Goal: Transaction & Acquisition: Purchase product/service

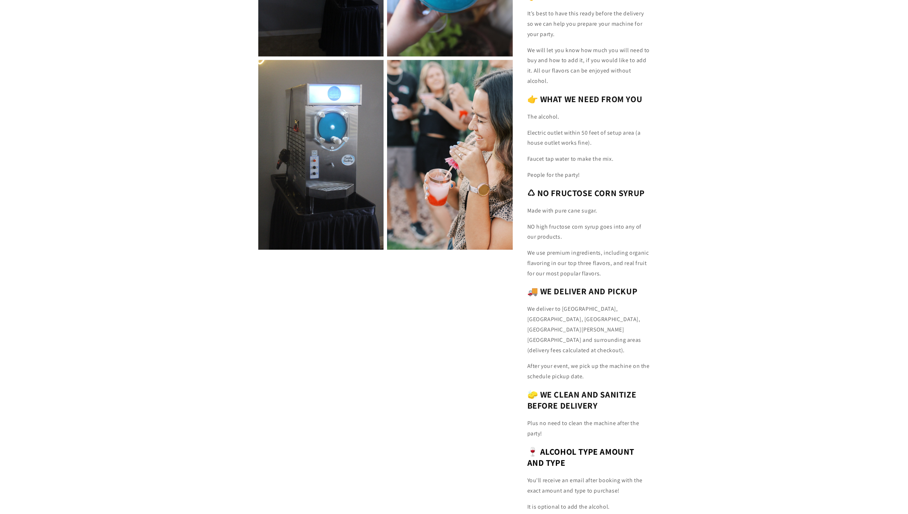
scroll to position [642, 0]
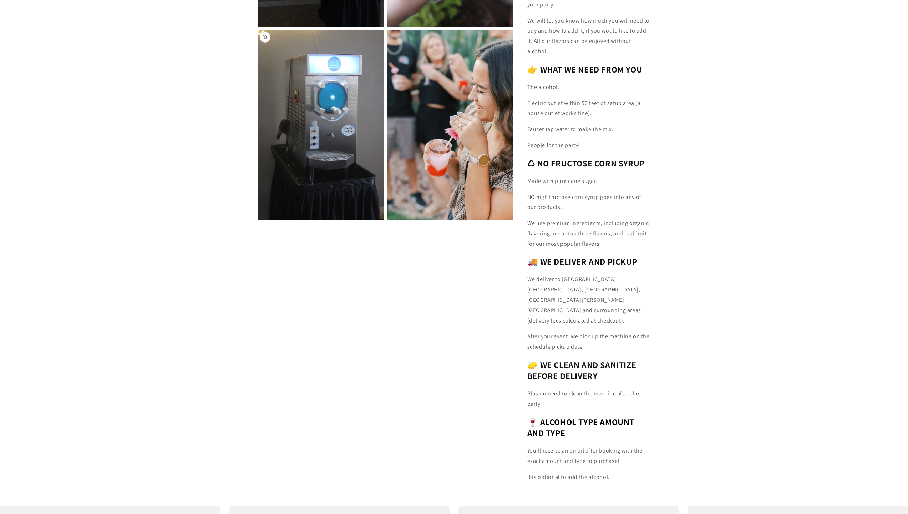
click at [258, 220] on button "Open media 4 in modal" at bounding box center [258, 220] width 0 height 0
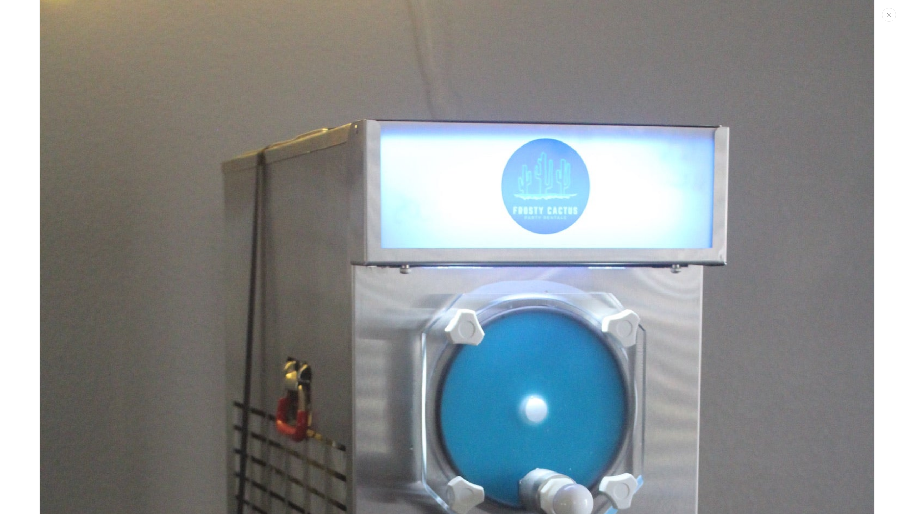
scroll to position [3686, 0]
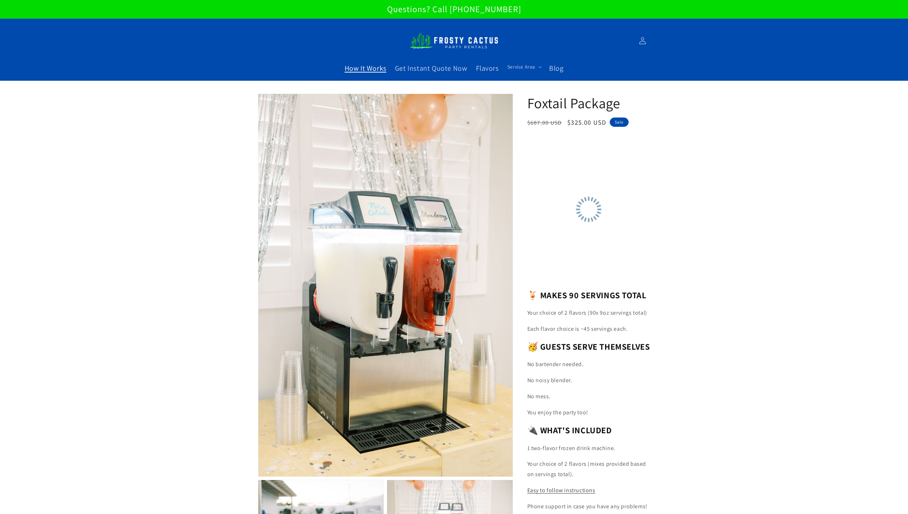
click at [363, 70] on span "How It Works" at bounding box center [366, 68] width 42 height 9
